Goal: Task Accomplishment & Management: Manage account settings

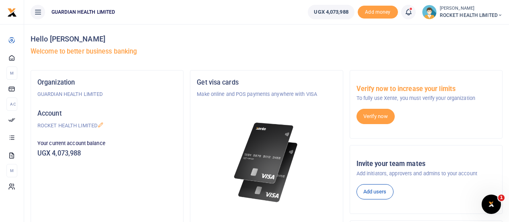
click at [406, 12] on icon at bounding box center [408, 12] width 8 height 9
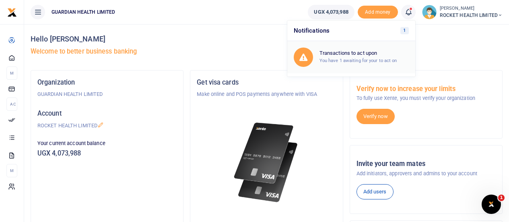
click at [364, 58] on small "You have 1 awaiting for your to act on" at bounding box center [358, 61] width 78 height 6
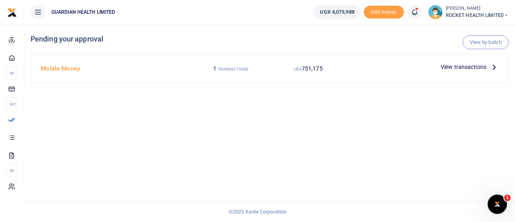
click at [448, 66] on span "View transactions" at bounding box center [464, 66] width 46 height 9
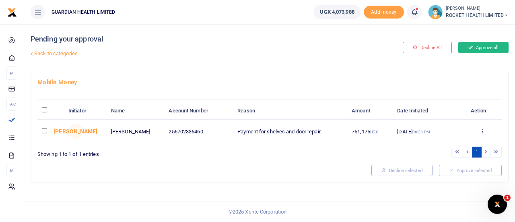
click at [480, 47] on button "Approve all" at bounding box center [483, 47] width 50 height 11
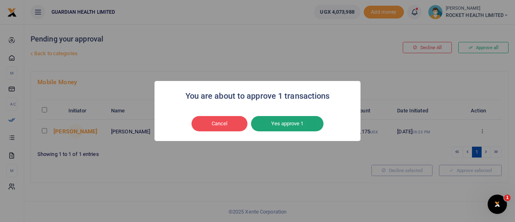
click at [299, 128] on button "Yes approve 1" at bounding box center [287, 123] width 72 height 15
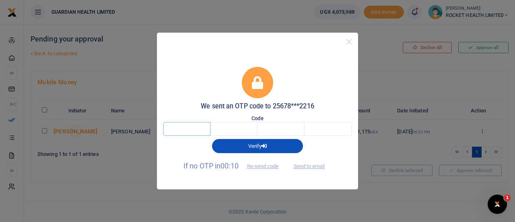
click at [185, 130] on input "text" at bounding box center [186, 129] width 47 height 14
type input "8"
type input "6"
type input "5"
type input "8"
